Goal: Task Accomplishment & Management: Complete application form

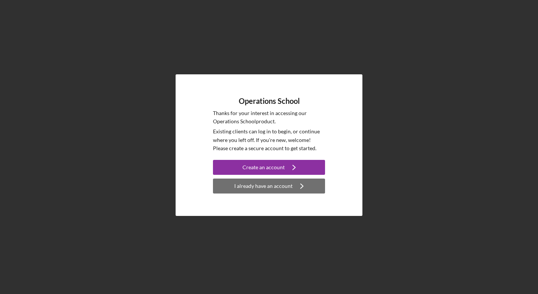
click at [300, 188] on icon "Icon/Navigate" at bounding box center [302, 186] width 19 height 19
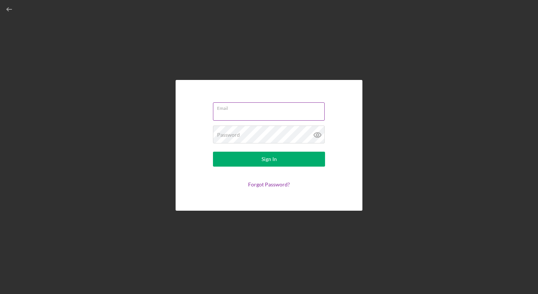
click at [277, 117] on input "Email" at bounding box center [269, 111] width 112 height 18
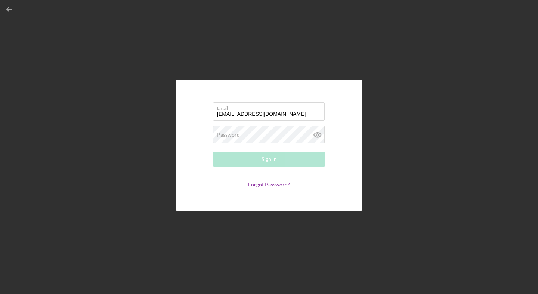
type input "[EMAIL_ADDRESS][DOMAIN_NAME]"
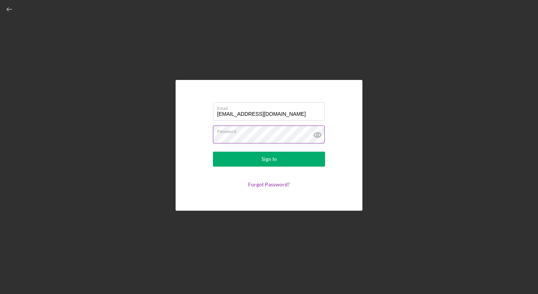
click at [319, 134] on icon at bounding box center [317, 135] width 19 height 19
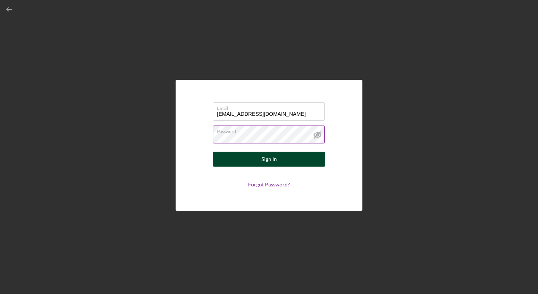
click at [301, 160] on button "Sign In" at bounding box center [269, 159] width 112 height 15
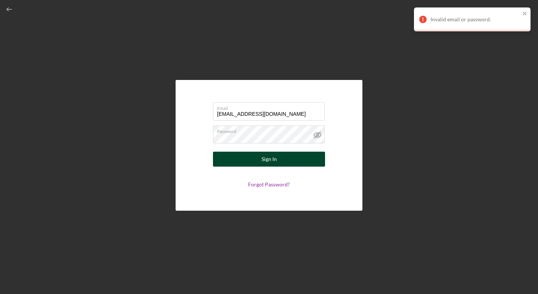
click at [281, 161] on button "Sign In" at bounding box center [269, 159] width 112 height 15
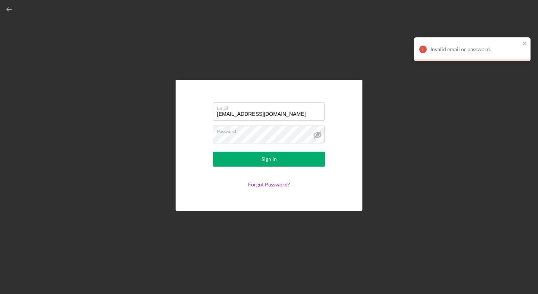
click at [528, 44] on div "Invalid email or password." at bounding box center [472, 49] width 117 height 24
